Goal: Task Accomplishment & Management: Complete application form

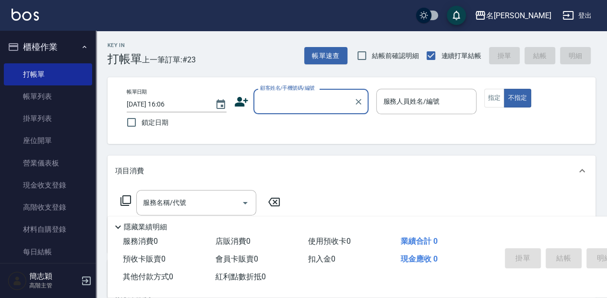
click at [291, 102] on input "顧客姓名/手機號碼/編號" at bounding box center [304, 101] width 92 height 17
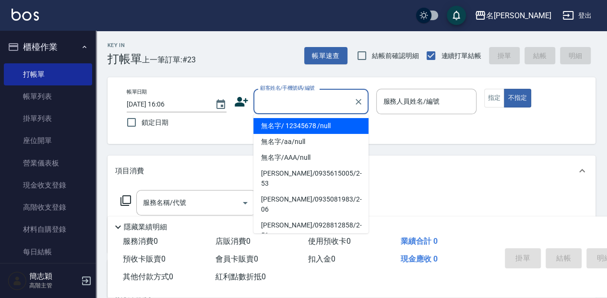
drag, startPoint x: 303, startPoint y: 124, endPoint x: 402, endPoint y: 109, distance: 101.1
click at [303, 124] on li "無名字/ 12345678 /null" at bounding box center [311, 126] width 115 height 16
type input "無名字/ 12345678 /null"
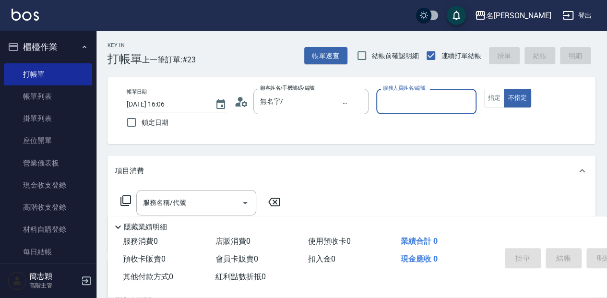
click at [410, 102] on input "服務人員姓名/編號" at bounding box center [426, 101] width 91 height 17
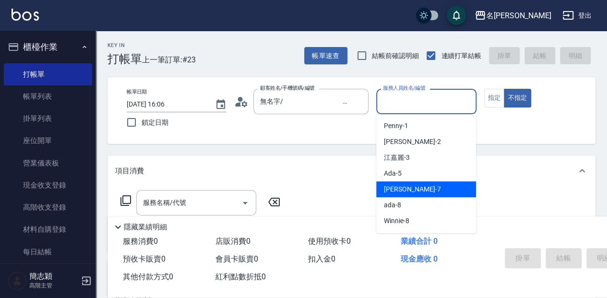
drag, startPoint x: 426, startPoint y: 191, endPoint x: 423, endPoint y: 185, distance: 6.3
click at [426, 191] on div "[PERSON_NAME] -7" at bounding box center [426, 190] width 100 height 16
type input "[PERSON_NAME]-7"
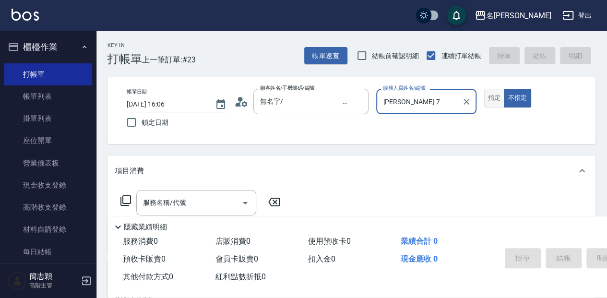
click at [488, 97] on button "指定" at bounding box center [495, 98] width 21 height 19
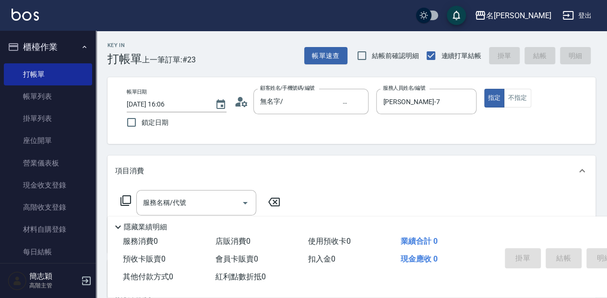
click at [170, 199] on div "服務名稱/代號 服務名稱/代號" at bounding box center [196, 202] width 120 height 25
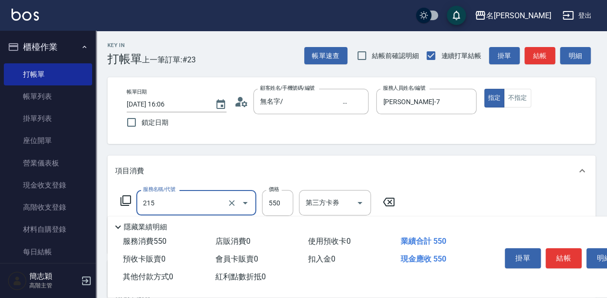
type input "SPA洗髮[500](215)"
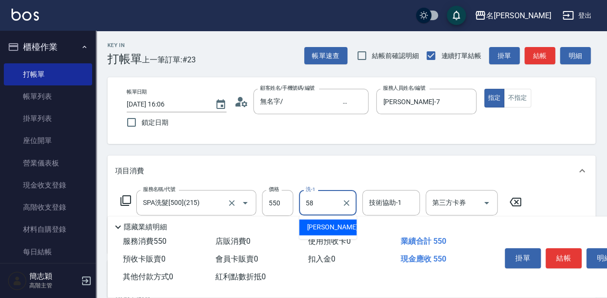
type input "[PERSON_NAME]-58"
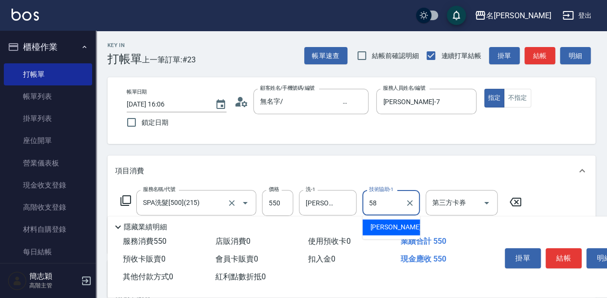
type input "[PERSON_NAME]-58"
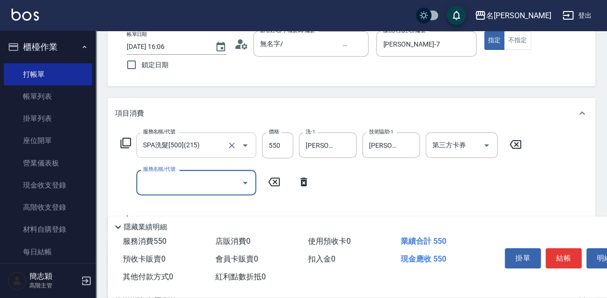
scroll to position [64, 0]
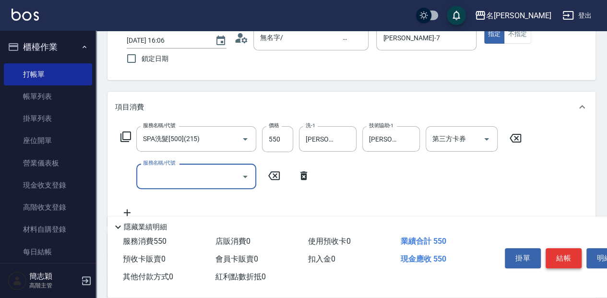
click at [565, 254] on button "結帳" at bounding box center [564, 258] width 36 height 20
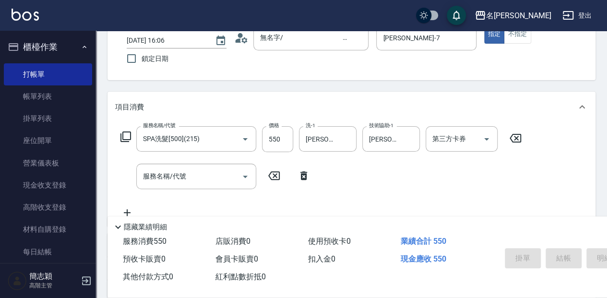
type input "[DATE] 16:38"
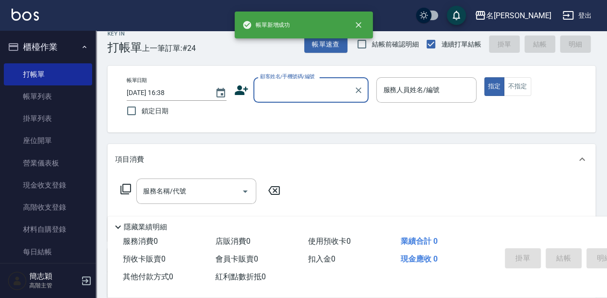
scroll to position [0, 0]
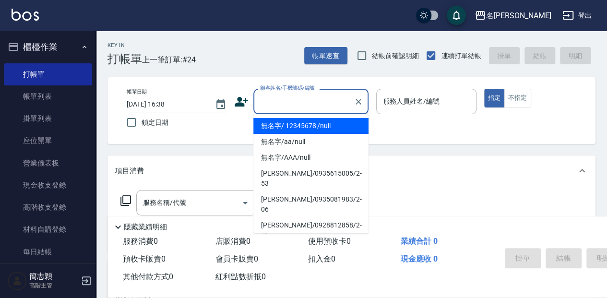
click at [309, 97] on input "顧客姓名/手機號碼/編號" at bounding box center [304, 101] width 92 height 17
drag, startPoint x: 301, startPoint y: 125, endPoint x: 427, endPoint y: 114, distance: 126.8
click at [302, 125] on li "無名字/ 12345678 /null" at bounding box center [311, 126] width 115 height 16
type input "無名字/ 12345678 /null"
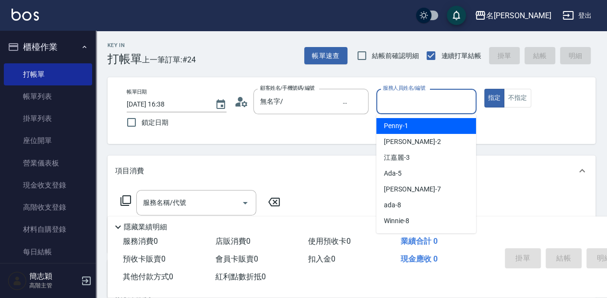
click at [426, 108] on input "服務人員姓名/編號" at bounding box center [426, 101] width 91 height 17
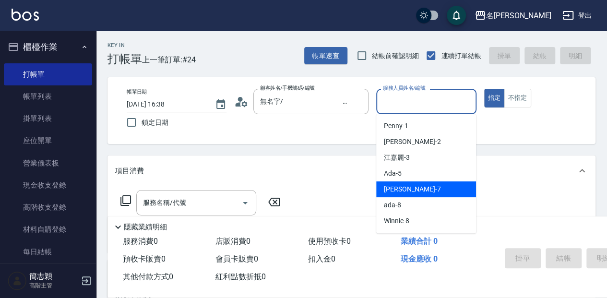
drag, startPoint x: 423, startPoint y: 190, endPoint x: 384, endPoint y: 187, distance: 38.6
click at [423, 190] on div "[PERSON_NAME] -7" at bounding box center [426, 190] width 100 height 16
type input "[PERSON_NAME]-7"
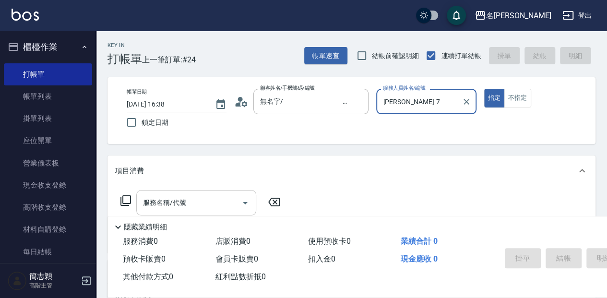
click at [201, 205] on input "服務名稱/代號" at bounding box center [189, 202] width 97 height 17
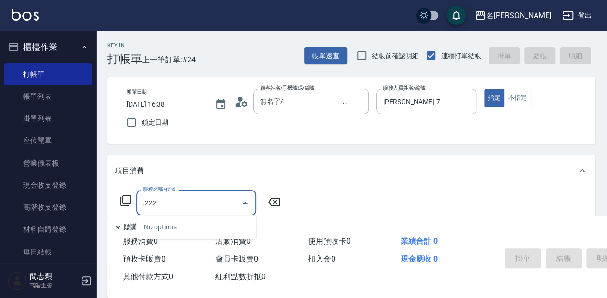
type input ".222"
click at [345, 170] on div "項目消費" at bounding box center [345, 171] width 461 height 10
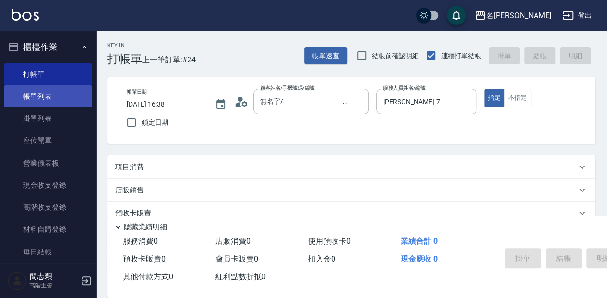
click at [36, 93] on link "帳單列表" at bounding box center [48, 96] width 88 height 22
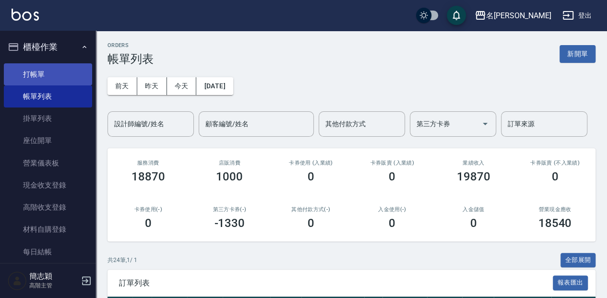
click at [41, 71] on link "打帳單" at bounding box center [48, 74] width 88 height 22
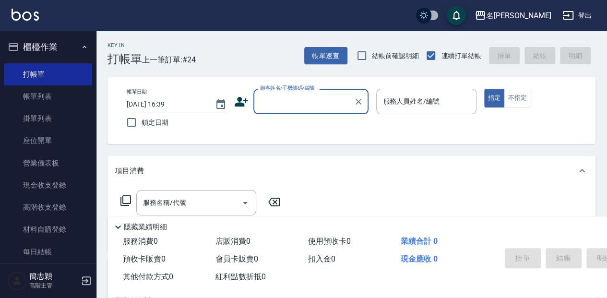
click at [282, 106] on input "顧客姓名/手機號碼/編號" at bounding box center [304, 101] width 92 height 17
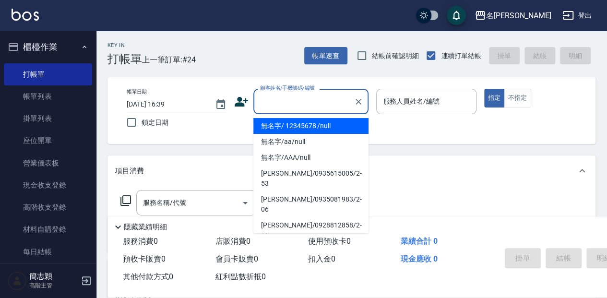
click at [295, 123] on li "無名字/ 12345678 /null" at bounding box center [311, 126] width 115 height 16
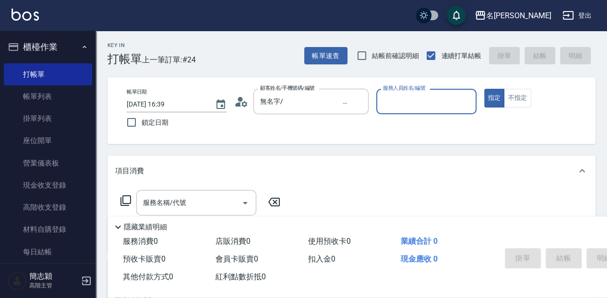
type input "無名字/ 12345678 /null"
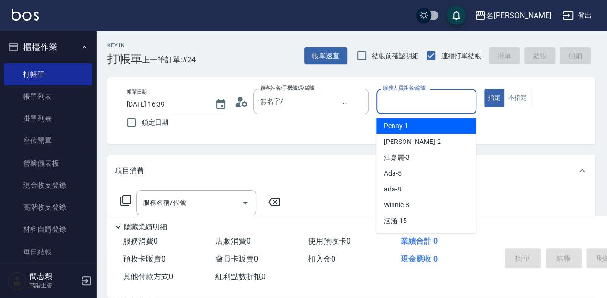
drag, startPoint x: 386, startPoint y: 97, endPoint x: 421, endPoint y: 135, distance: 51.7
click at [386, 97] on input "服務人員姓名/編號" at bounding box center [426, 101] width 91 height 17
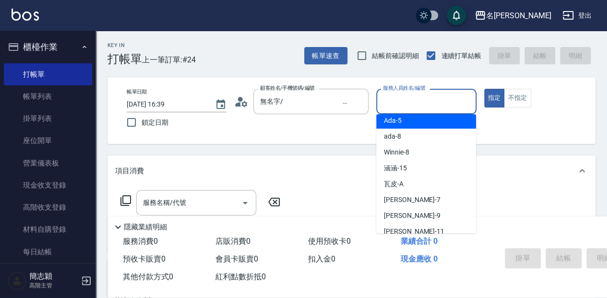
scroll to position [64, 0]
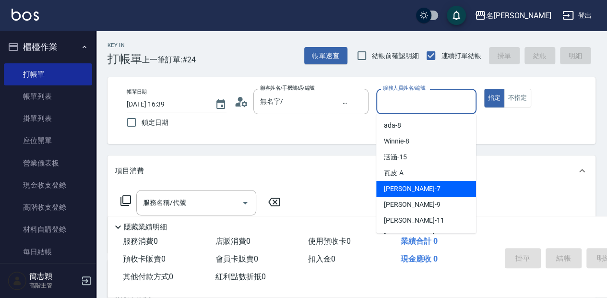
click at [429, 187] on div "[PERSON_NAME] -7" at bounding box center [426, 189] width 100 height 16
type input "[PERSON_NAME]-7"
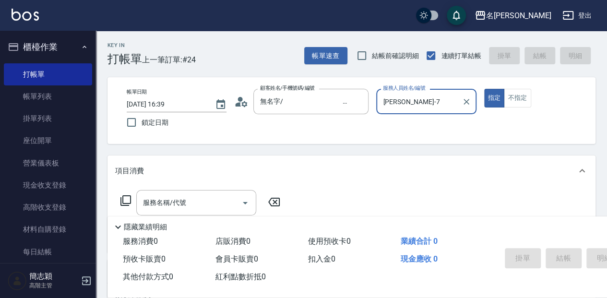
click at [175, 203] on div "服務名稱/代號 服務名稱/代號" at bounding box center [196, 202] width 120 height 25
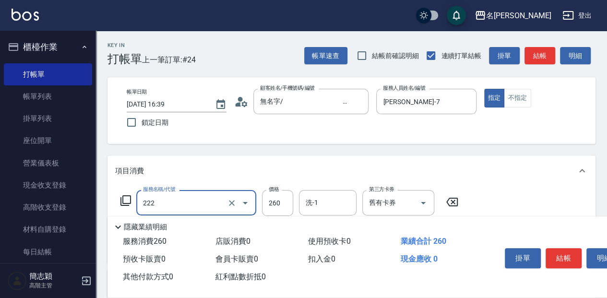
type input "洗髮卷260(222)"
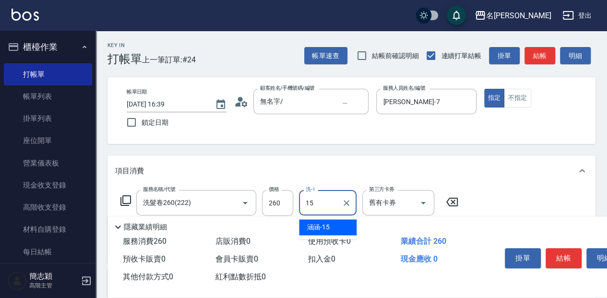
type input "涵涵-15"
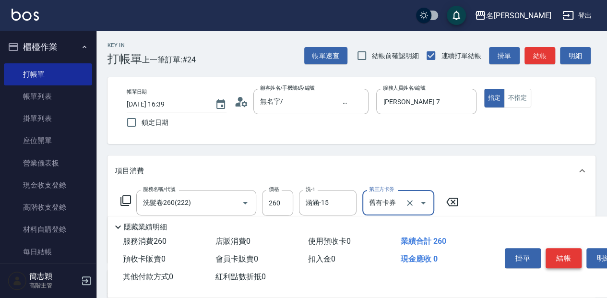
click at [566, 258] on button "結帳" at bounding box center [564, 258] width 36 height 20
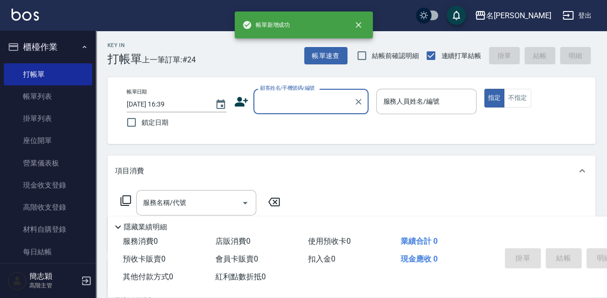
scroll to position [0, 0]
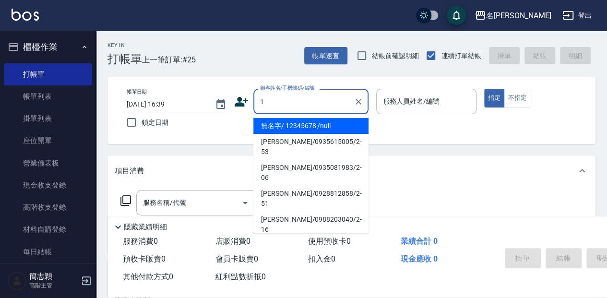
type input "無名字/ 12345678 /null"
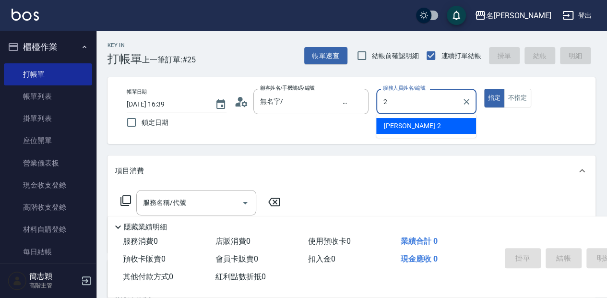
type input "[PERSON_NAME]-2"
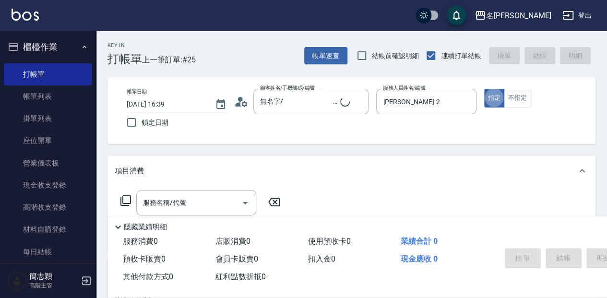
type button "true"
type input "無名字/1/null"
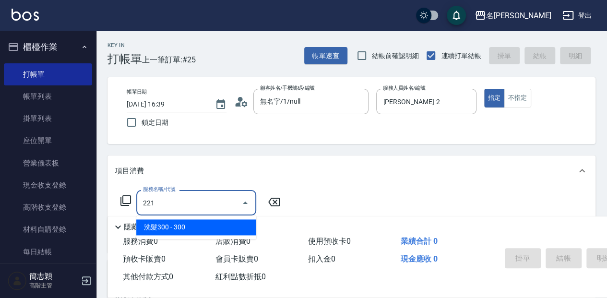
type input "洗髮300(221)"
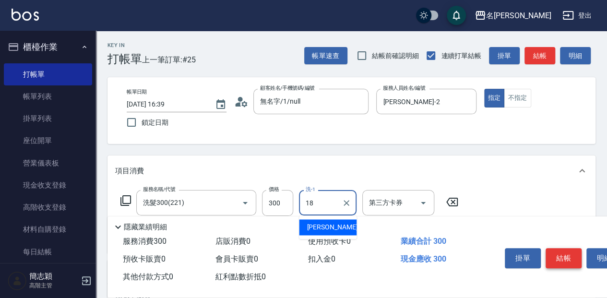
type input "[PERSON_NAME]-18"
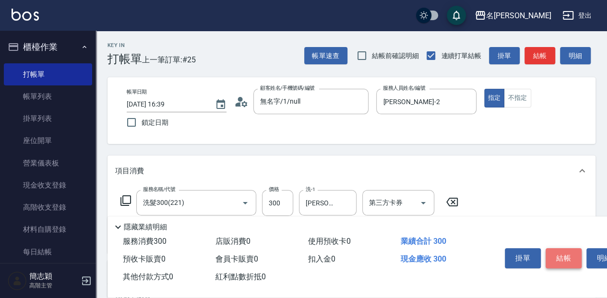
click at [570, 256] on button "結帳" at bounding box center [564, 258] width 36 height 20
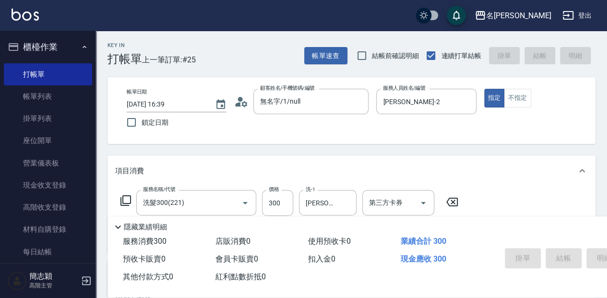
type input "[DATE] 16:40"
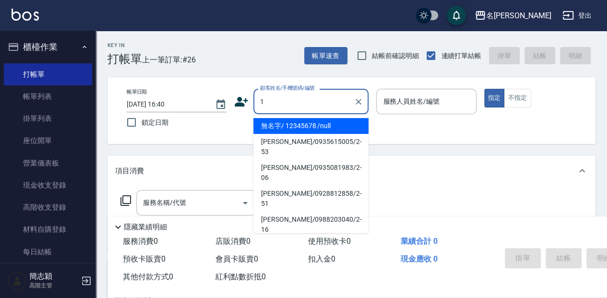
type input "無名字/ 12345678 /null"
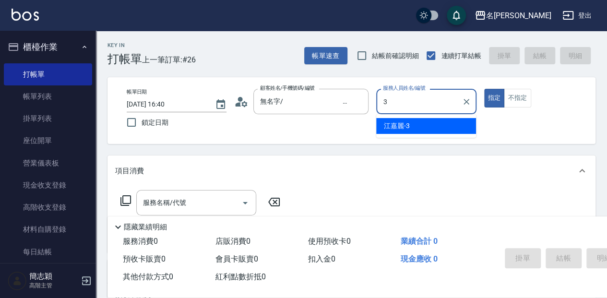
type input "[PERSON_NAME]-3"
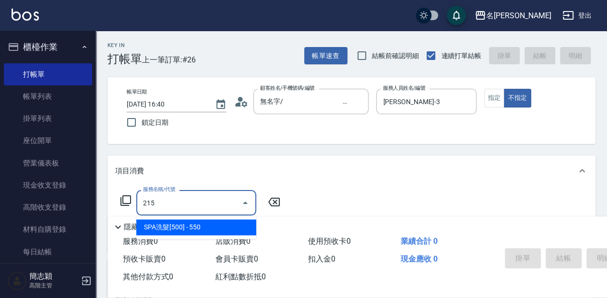
type input "SPA洗髮[500](215)"
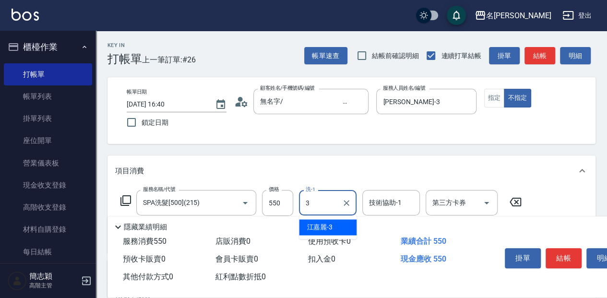
type input "[PERSON_NAME]-3"
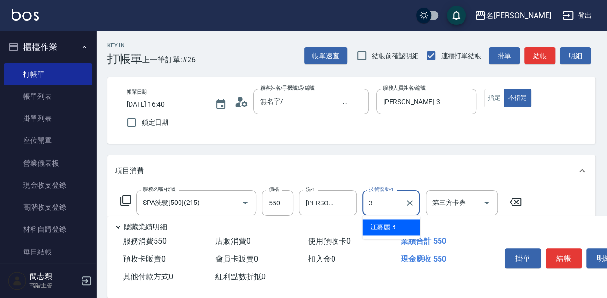
type input "[PERSON_NAME]-3"
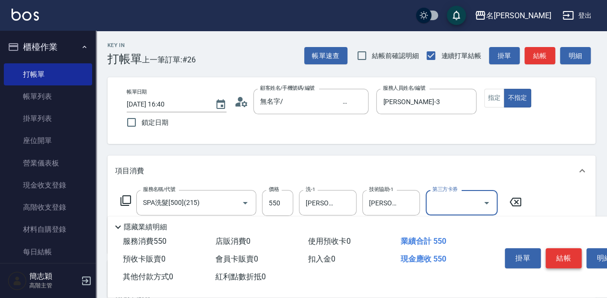
click at [564, 254] on button "結帳" at bounding box center [564, 258] width 36 height 20
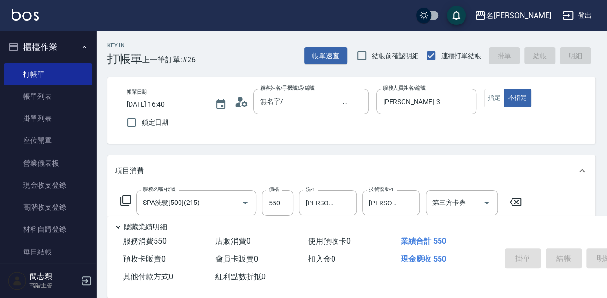
type input "[DATE] 16:52"
